Goal: Task Accomplishment & Management: Complete application form

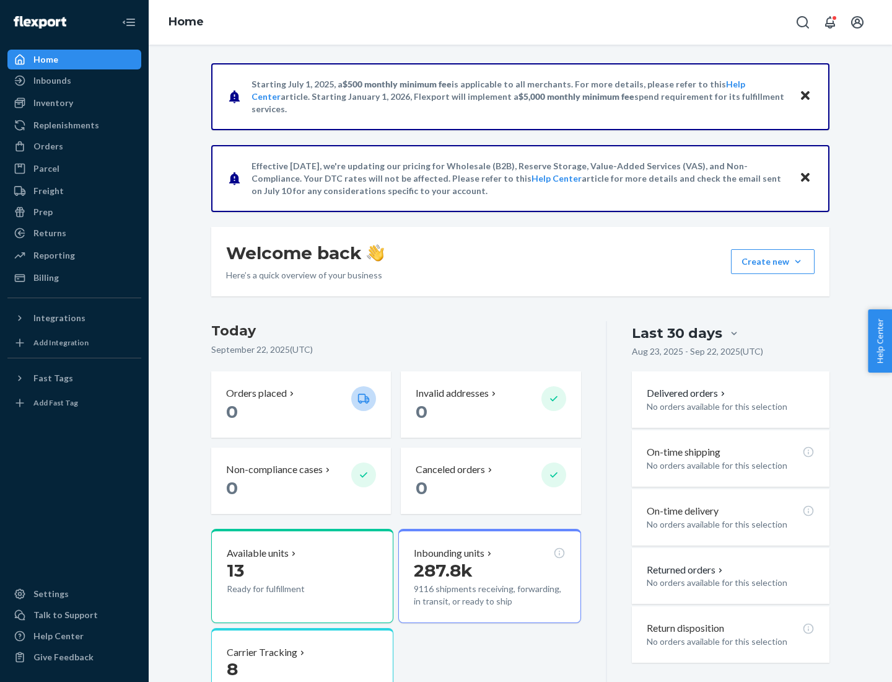
click at [798, 262] on button "Create new Create new inbound Create new order Create new product" at bounding box center [773, 261] width 84 height 25
click at [64, 125] on div "Replenishments" at bounding box center [66, 125] width 66 height 12
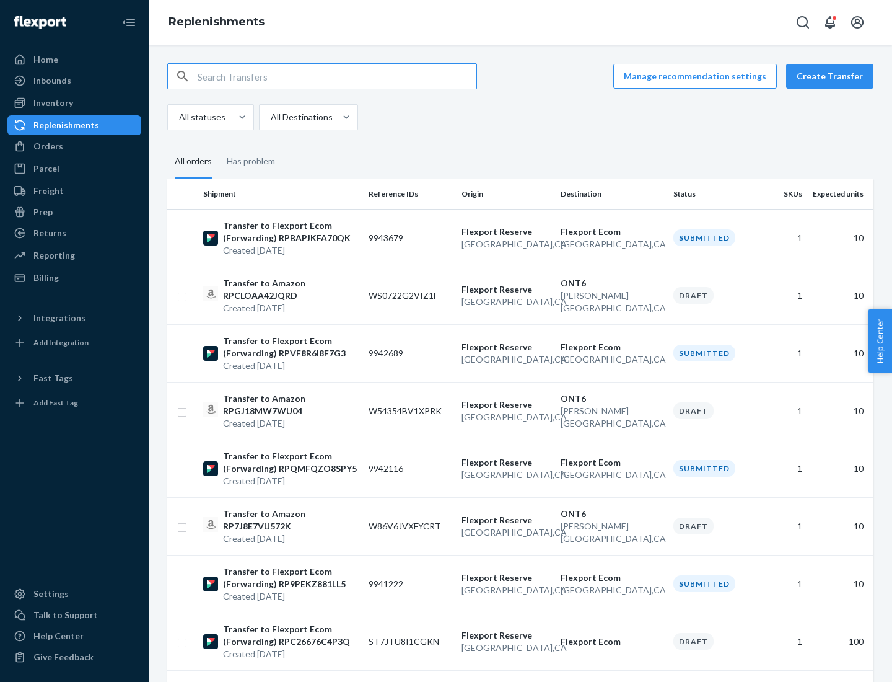
click at [833, 76] on button "Create Transfer" at bounding box center [830, 76] width 87 height 25
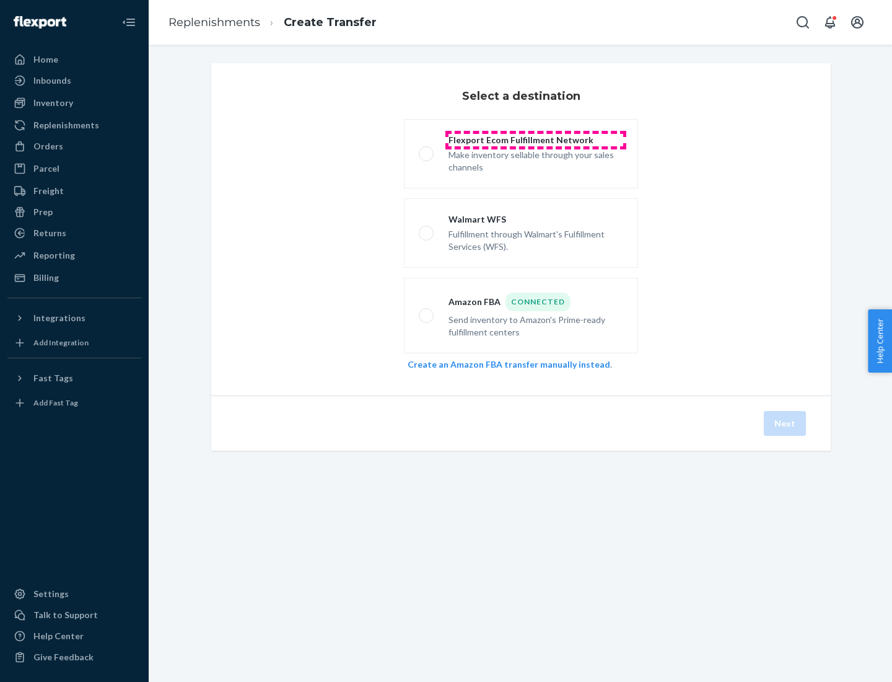
click at [536, 140] on div "Flexport Ecom Fulfillment Network" at bounding box center [536, 140] width 175 height 12
click at [427, 150] on input "Flexport Ecom Fulfillment Network Make inventory sellable through your sales ch…" at bounding box center [423, 154] width 8 height 8
radio input "true"
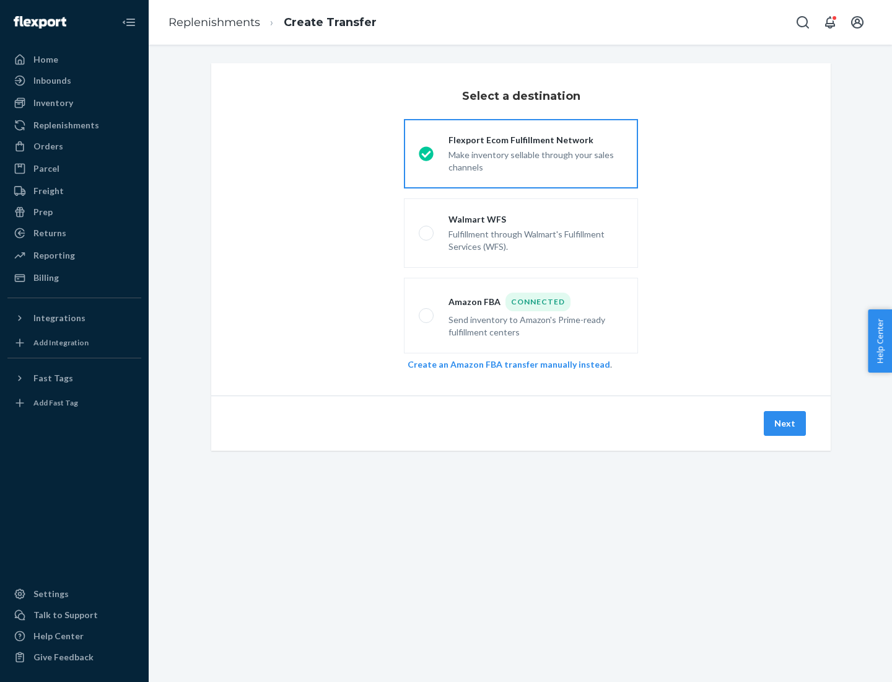
click at [786, 423] on button "Next" at bounding box center [785, 423] width 42 height 25
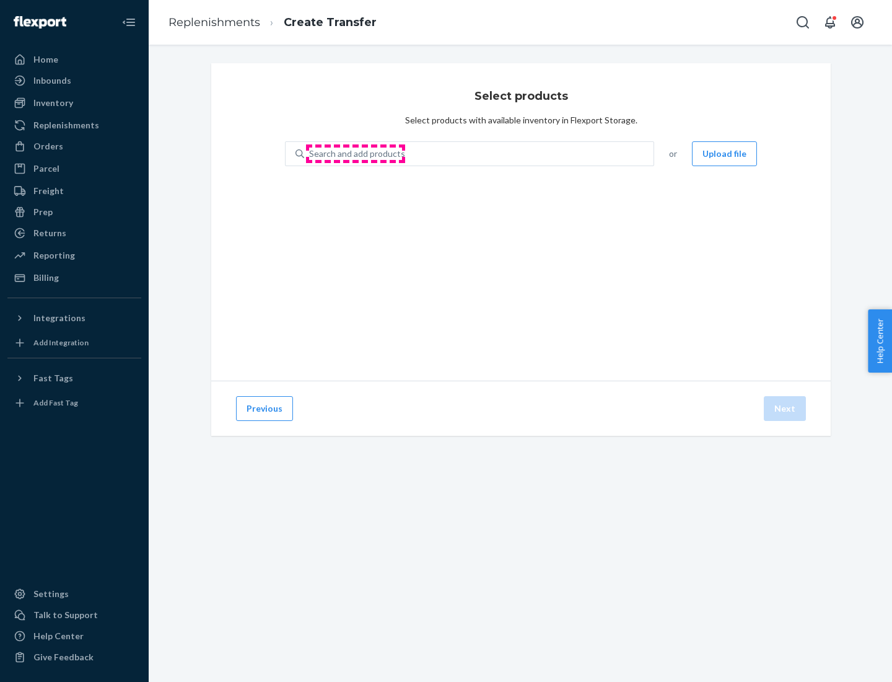
click at [356, 154] on div "Search and add products" at bounding box center [357, 154] width 96 height 12
click at [311, 154] on input "Search and add products" at bounding box center [309, 154] width 1 height 12
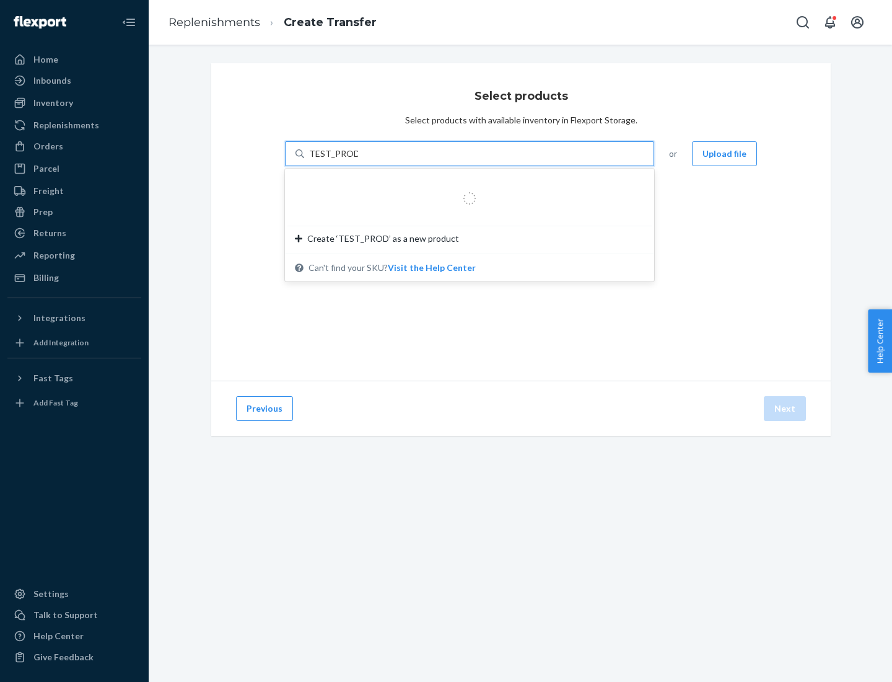
type input "TEST_PRODUCT"
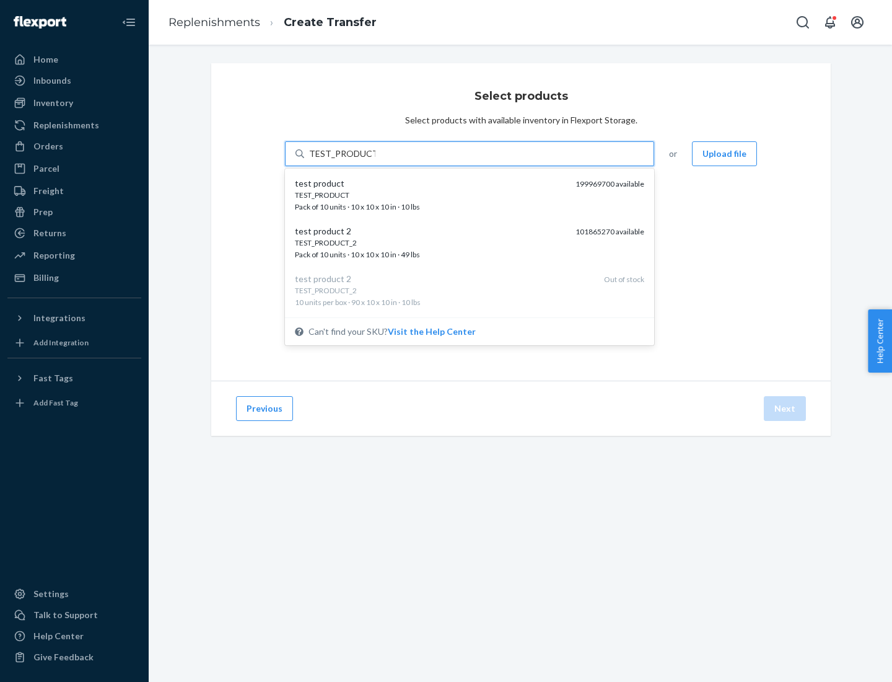
click at [431, 195] on div "TEST_PRODUCT" at bounding box center [430, 195] width 271 height 11
click at [376, 160] on input "TEST_PRODUCT" at bounding box center [342, 154] width 66 height 12
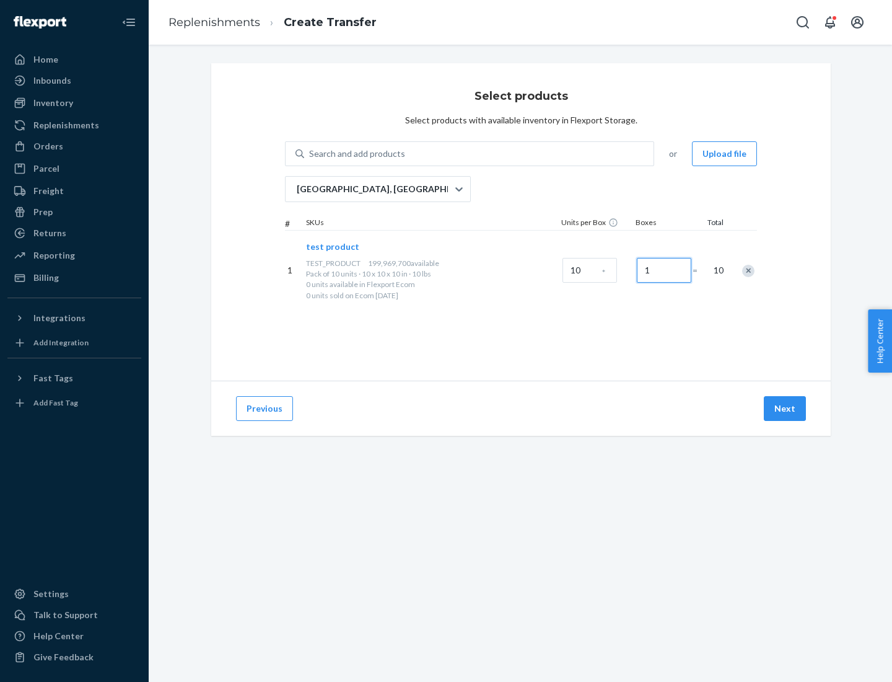
type input "1"
click at [786, 408] on button "Next" at bounding box center [785, 408] width 42 height 25
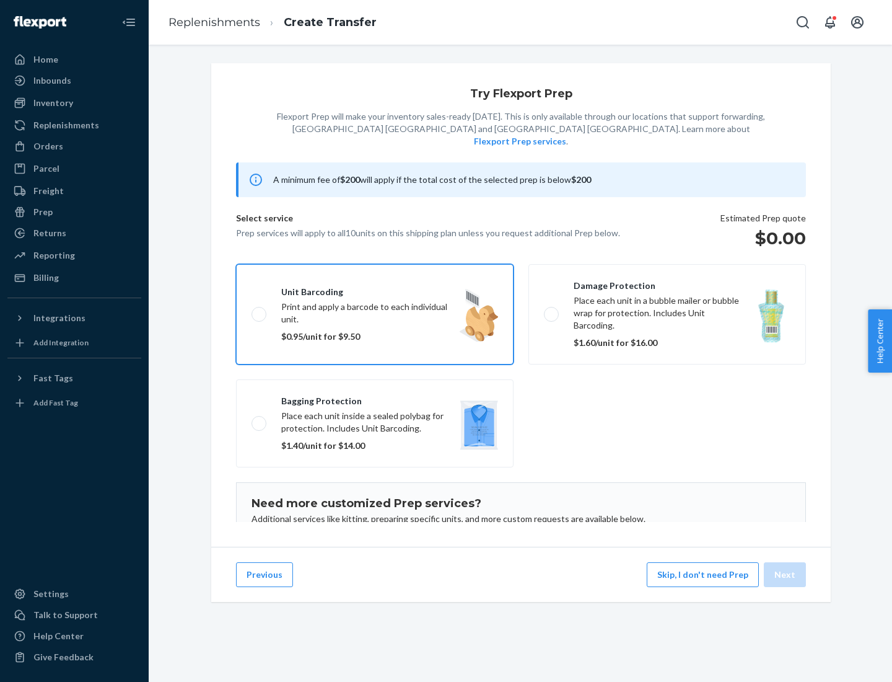
click at [252, 310] on input "Unit barcoding Print and apply a barcode to each individual unit. $0.95/unit fo…" at bounding box center [256, 314] width 8 height 8
checkbox input "true"
click at [786, 575] on button "Next" at bounding box center [785, 574] width 42 height 25
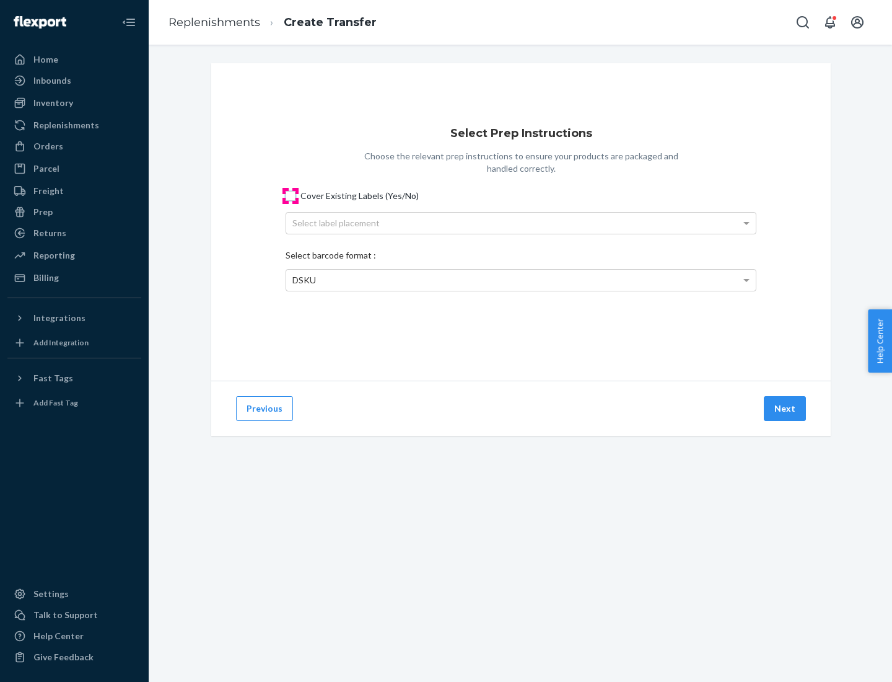
click at [291, 195] on input "Cover Existing Labels (Yes/No)" at bounding box center [291, 196] width 10 height 10
checkbox input "true"
click at [521, 223] on div "Select label placement" at bounding box center [521, 223] width 470 height 21
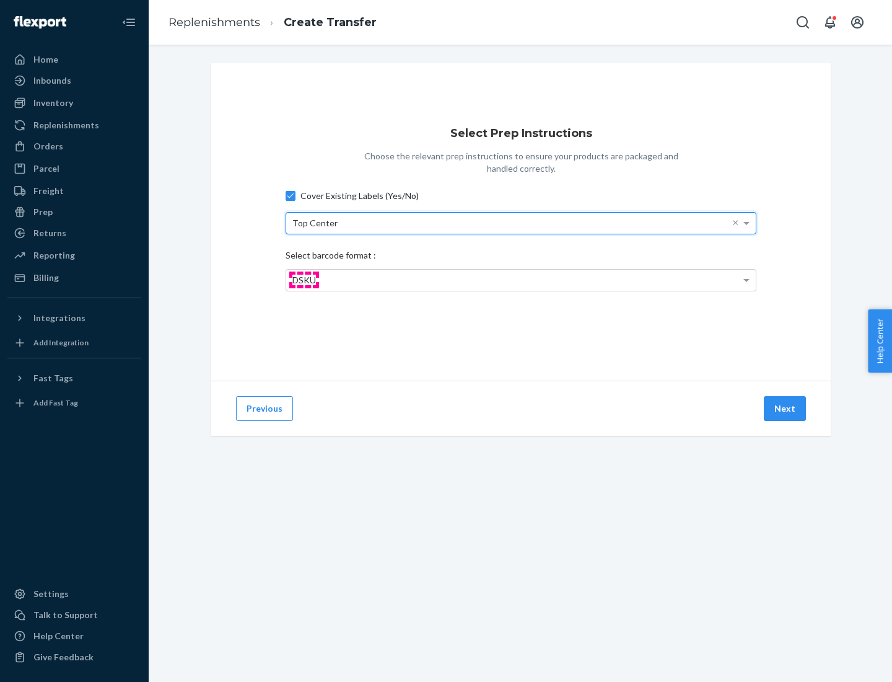
click at [304, 280] on span "DSKU" at bounding box center [305, 280] width 24 height 11
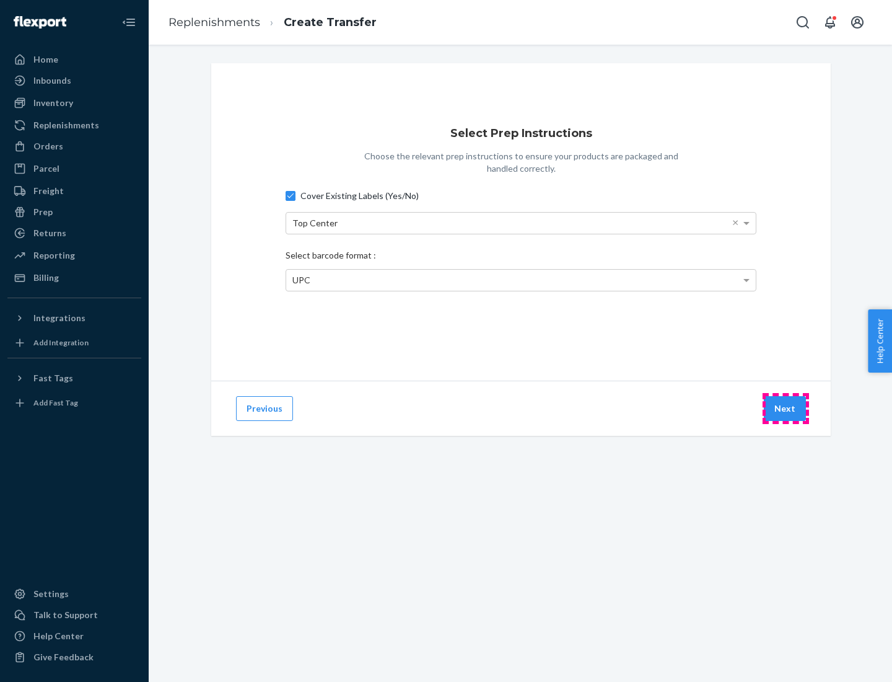
click at [786, 408] on button "Next" at bounding box center [785, 408] width 42 height 25
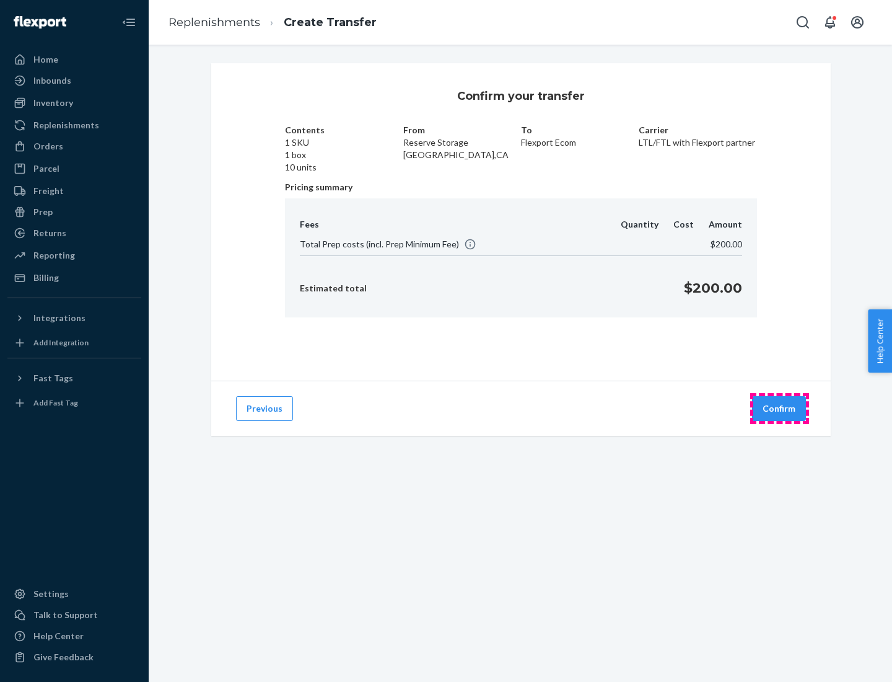
click at [780, 408] on button "Confirm" at bounding box center [779, 408] width 54 height 25
